Goal: Entertainment & Leisure: Consume media (video, audio)

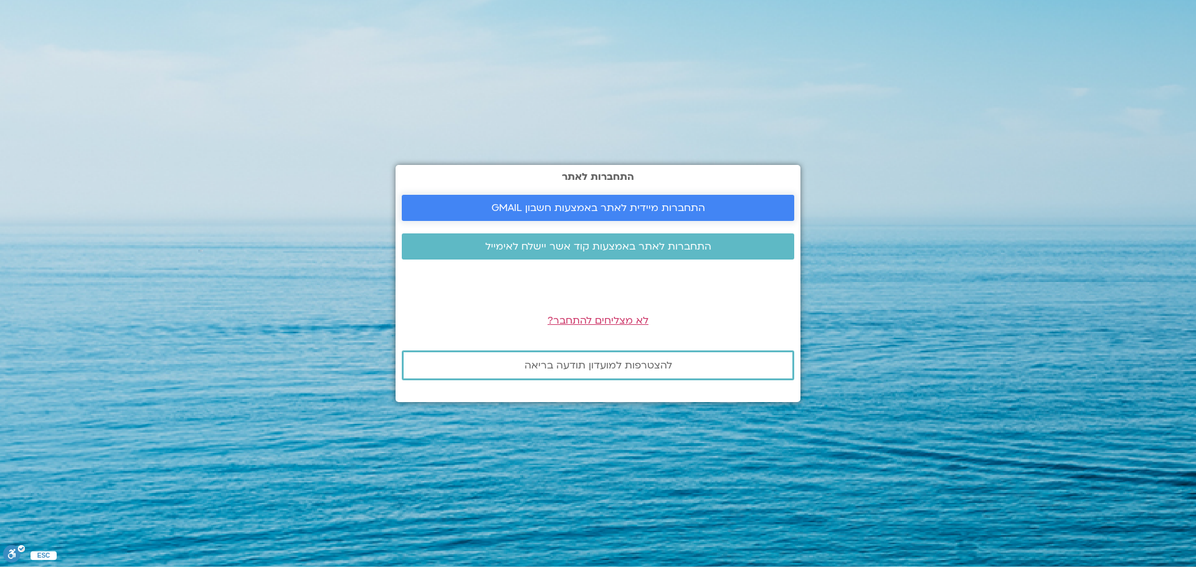
click at [587, 210] on span "התחברות מיידית לאתר באמצעות חשבון GMAIL" at bounding box center [598, 207] width 214 height 11
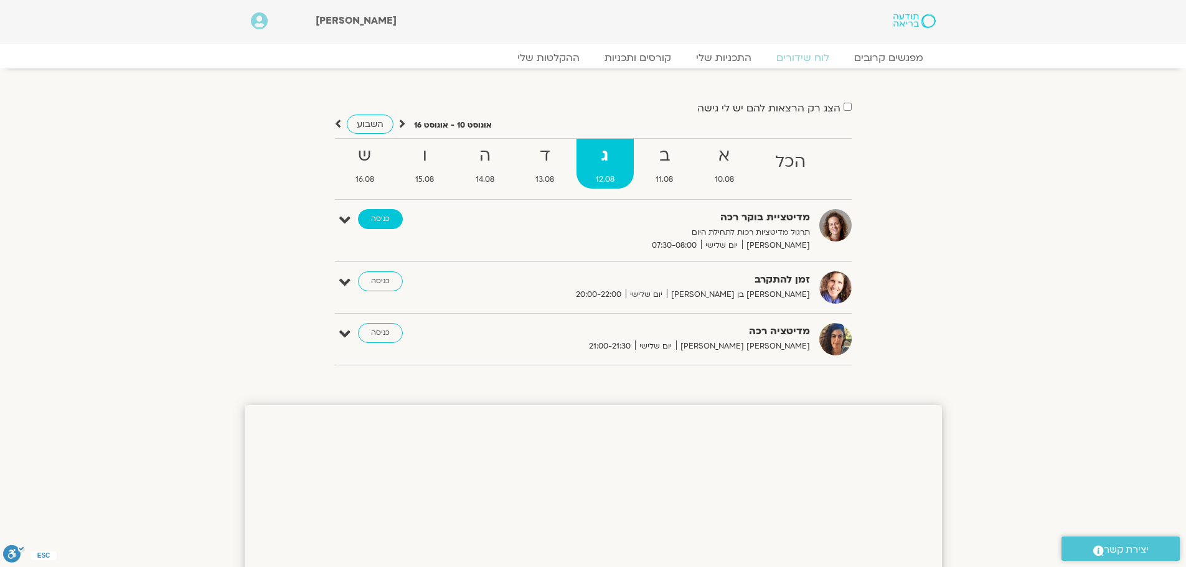
click at [370, 220] on link "כניסה" at bounding box center [380, 219] width 45 height 20
click at [555, 55] on link "ההקלטות שלי" at bounding box center [548, 57] width 105 height 15
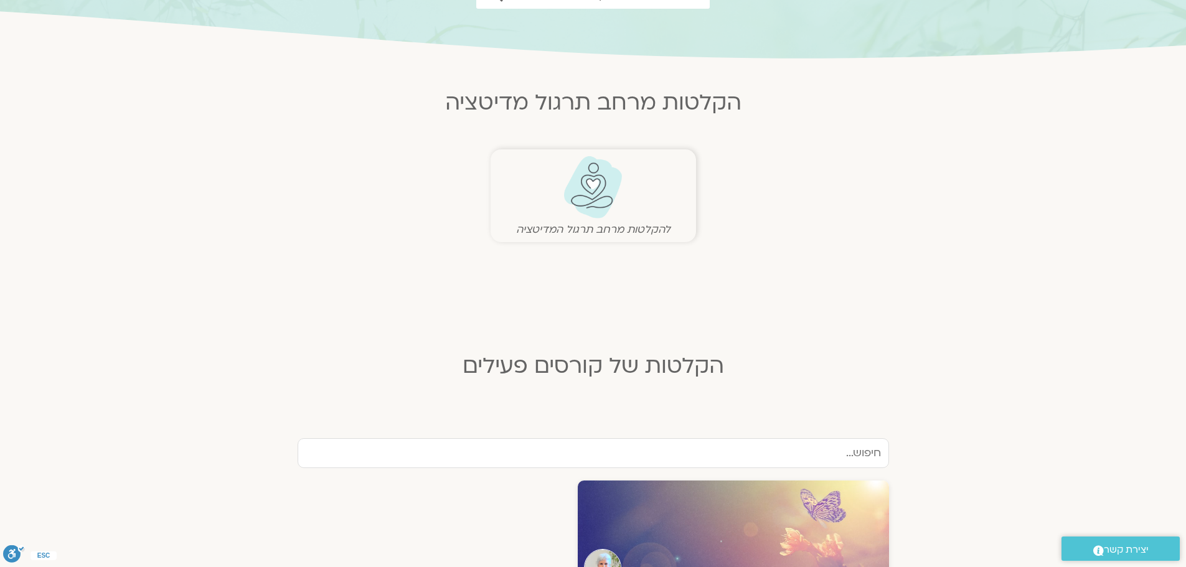
scroll to position [249, 0]
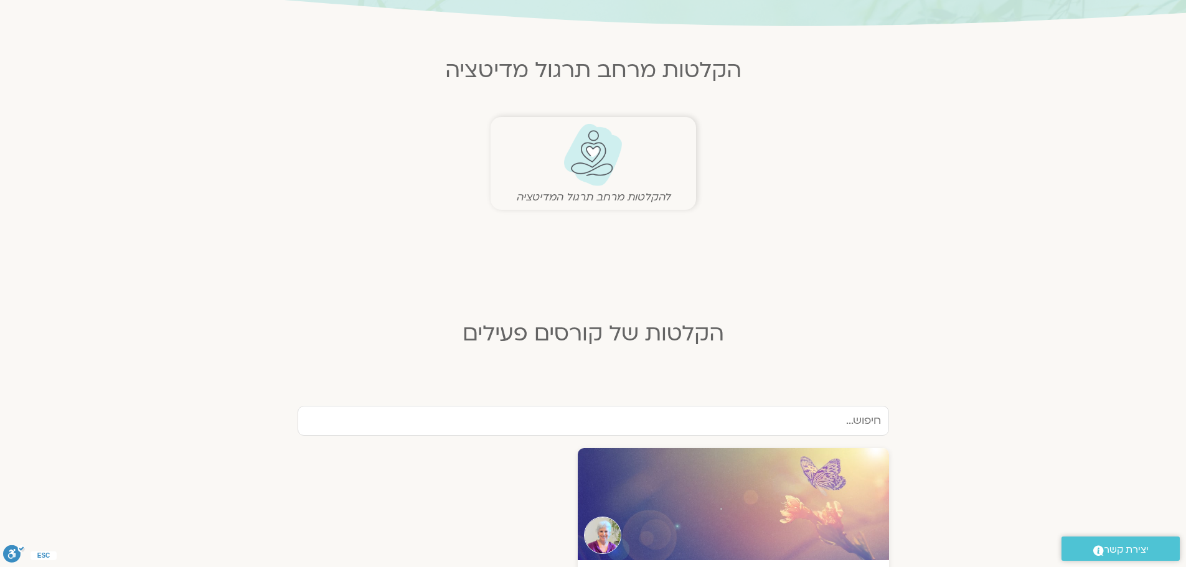
click at [599, 158] on img at bounding box center [593, 155] width 62 height 64
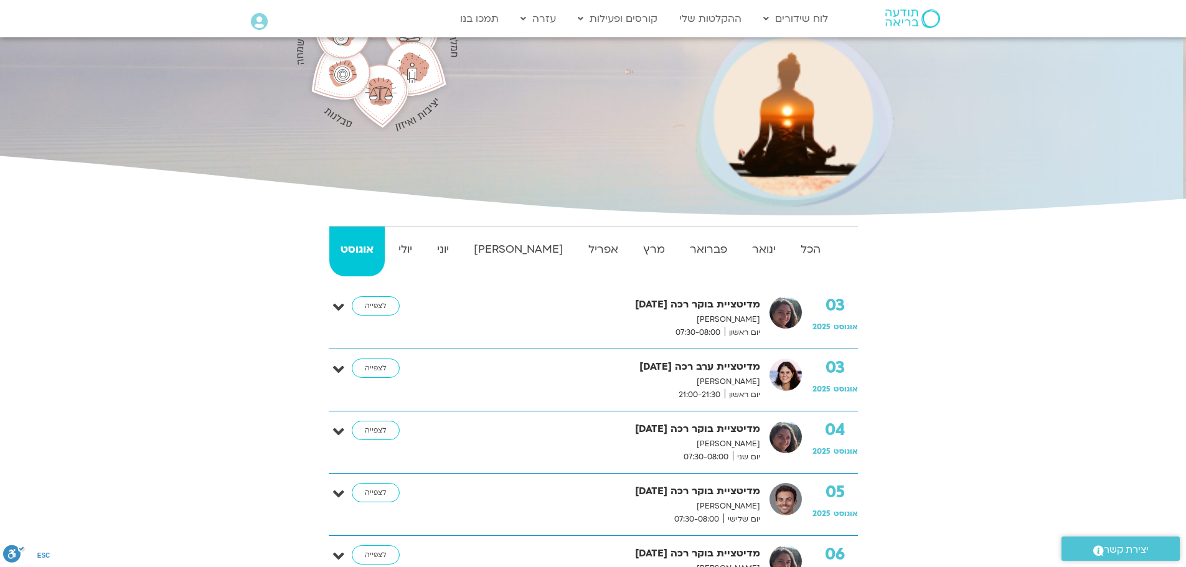
scroll to position [187, 0]
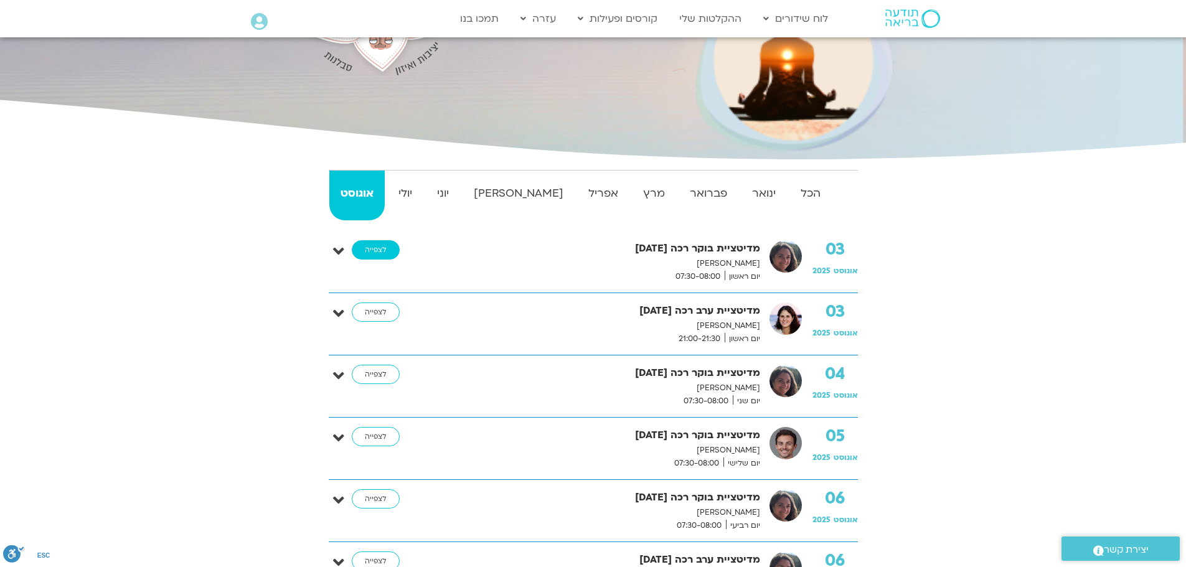
click at [383, 250] on link "לצפייה" at bounding box center [376, 250] width 48 height 20
